Goal: Task Accomplishment & Management: Manage account settings

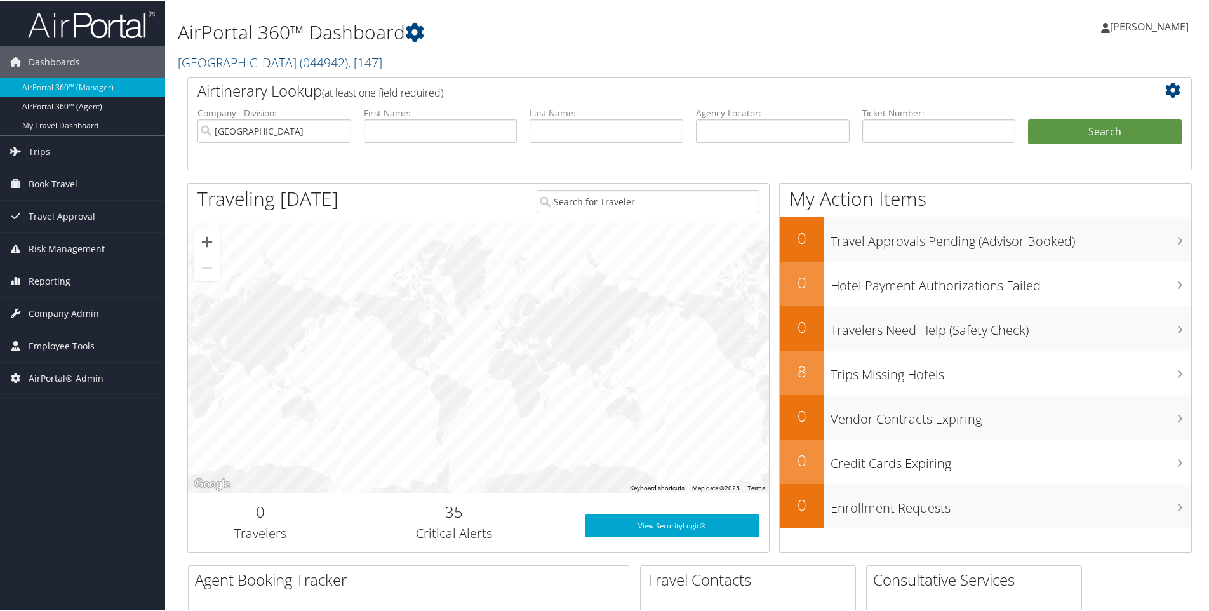
click at [436, 58] on h2 "[GEOGRAPHIC_DATA] ( 044942 ) , [ 147 ]" at bounding box center [519, 61] width 683 height 22
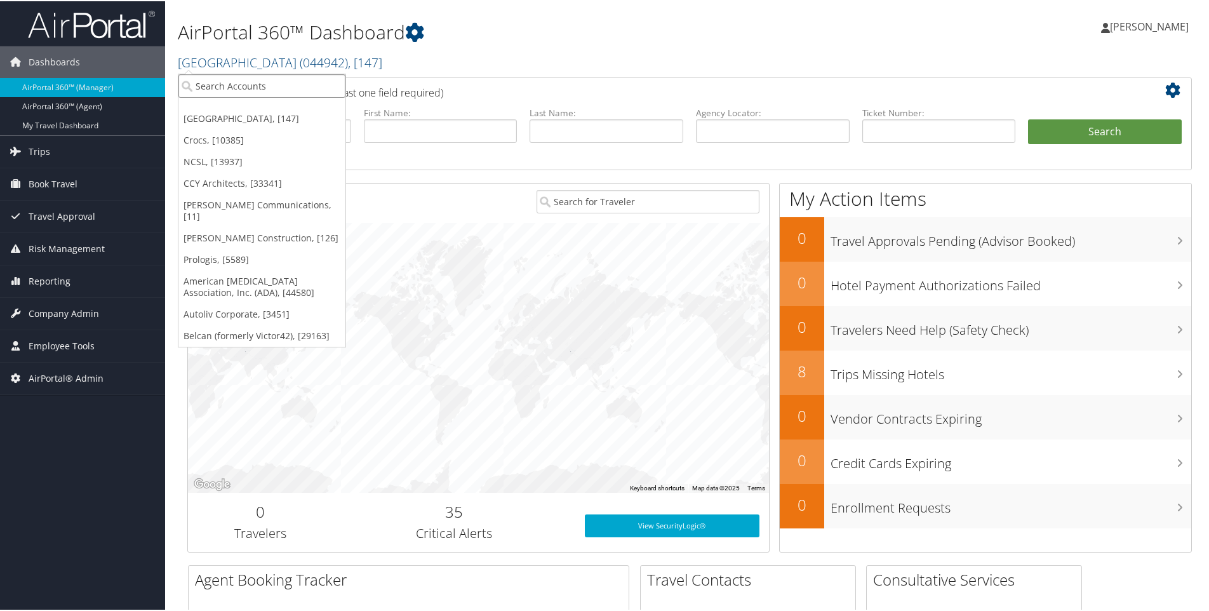
click at [259, 86] on input "search" at bounding box center [262, 85] width 167 height 24
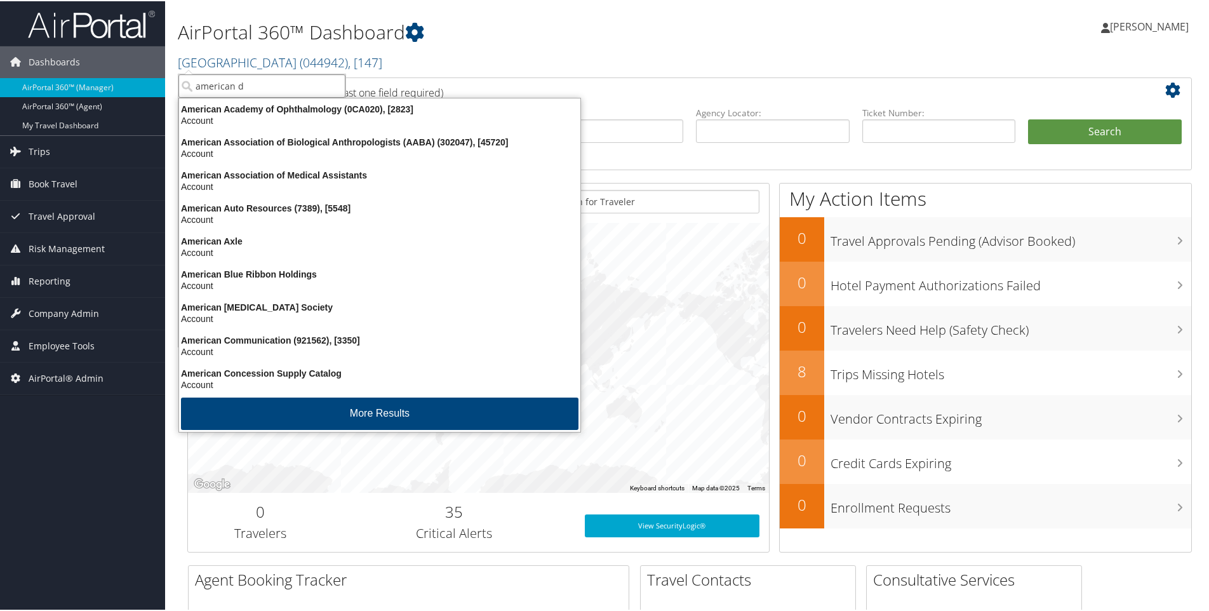
type input "american di"
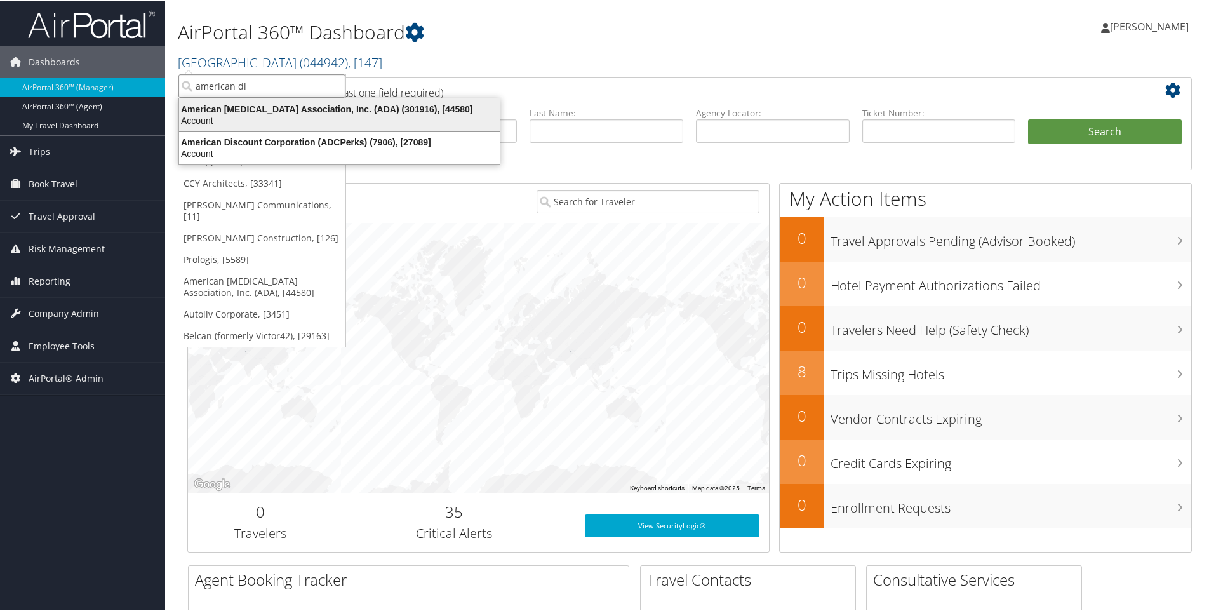
click at [278, 109] on div "American [MEDICAL_DATA] Association, Inc. (ADA) (301916), [44580]" at bounding box center [340, 107] width 336 height 11
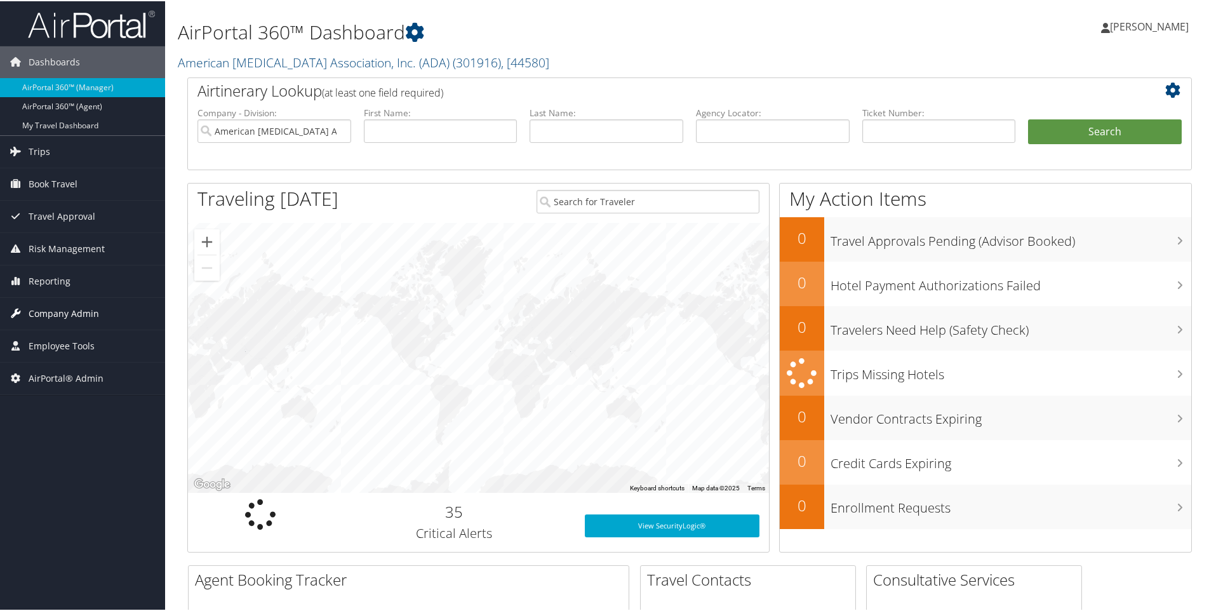
click at [63, 317] on span "Company Admin" at bounding box center [64, 313] width 71 height 32
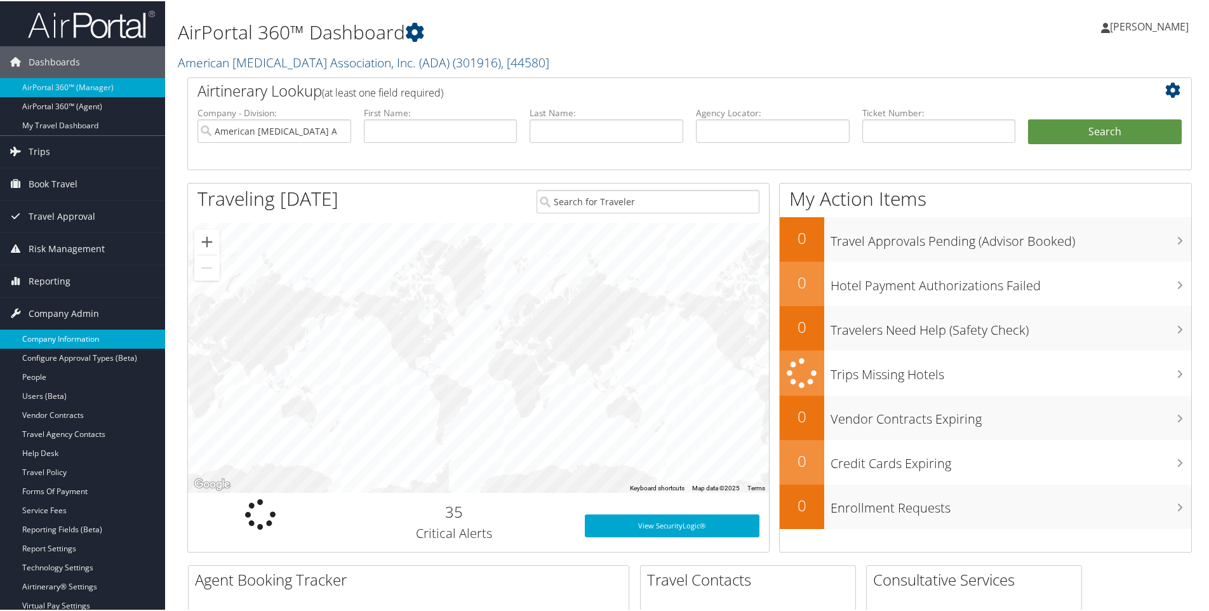
click at [59, 335] on link "Company Information" at bounding box center [82, 337] width 165 height 19
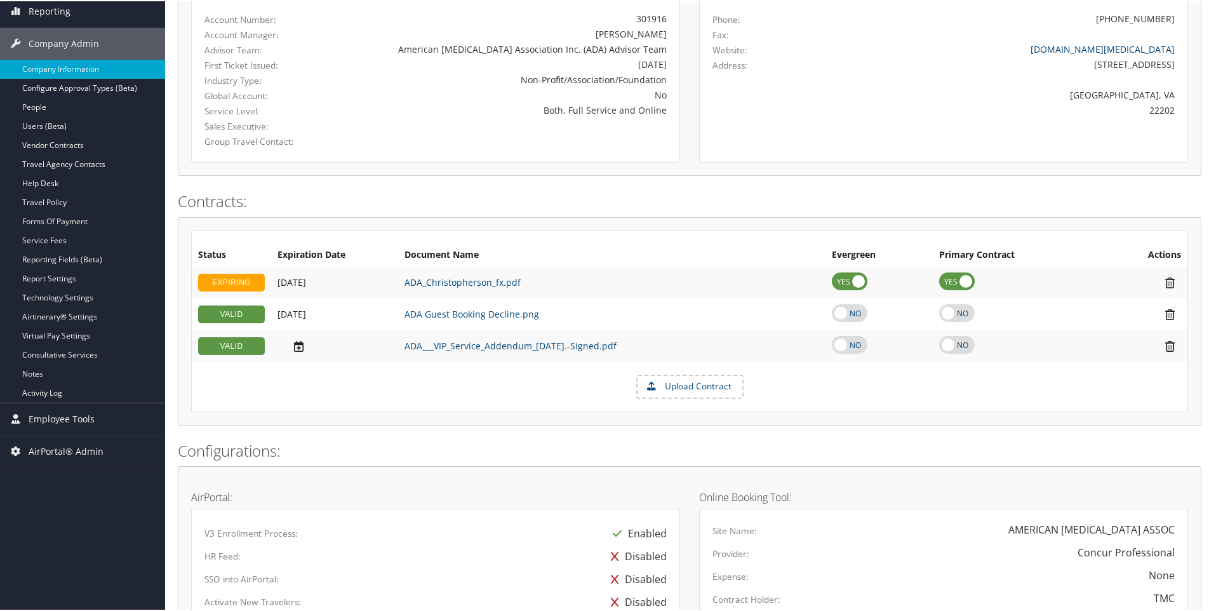
scroll to position [122, 0]
